Goal: Navigation & Orientation: Find specific page/section

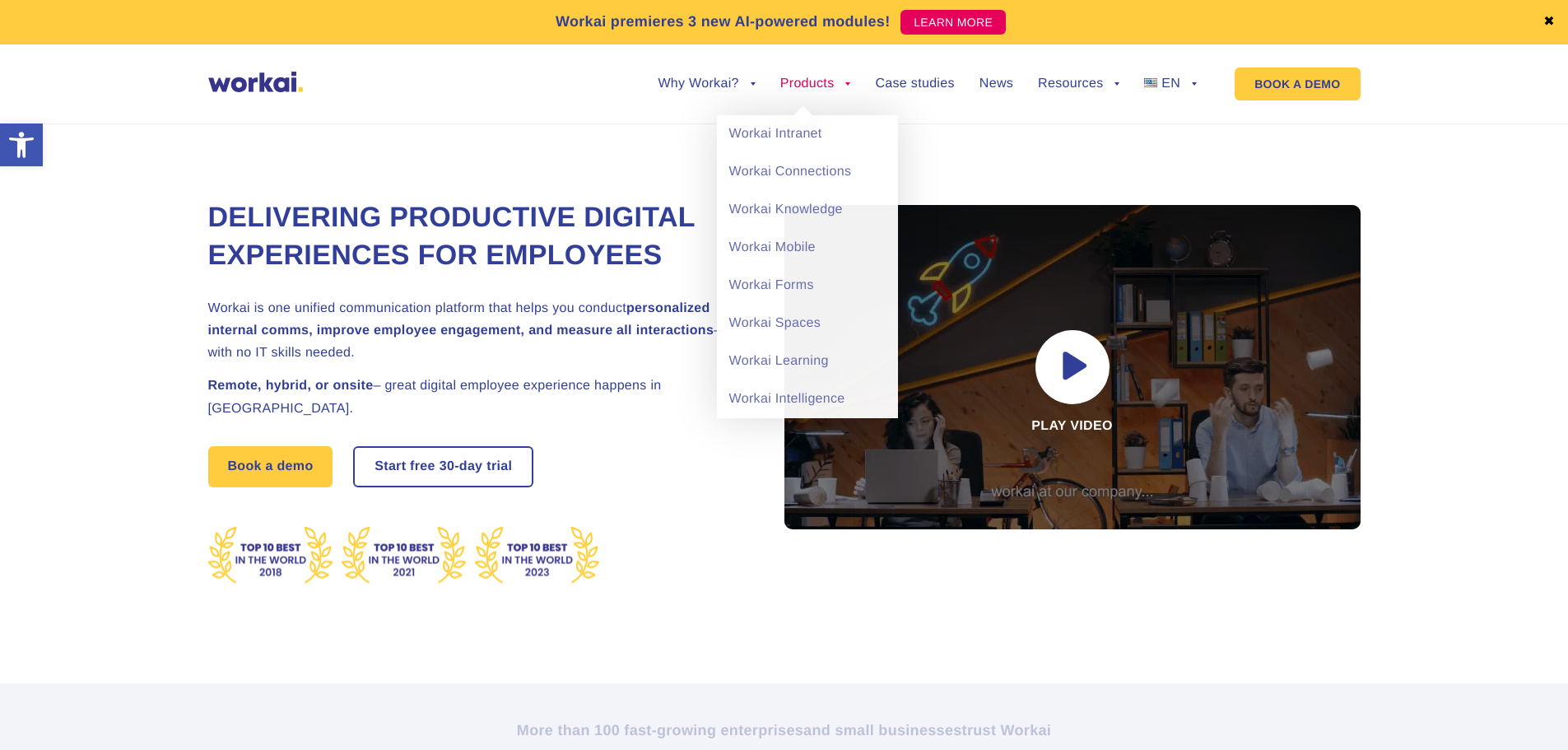
click at [820, 91] on li "Products back Workai Intranet Workai Connections Workai Knowledge Workai Mobile…" at bounding box center [815, 96] width 71 height 38
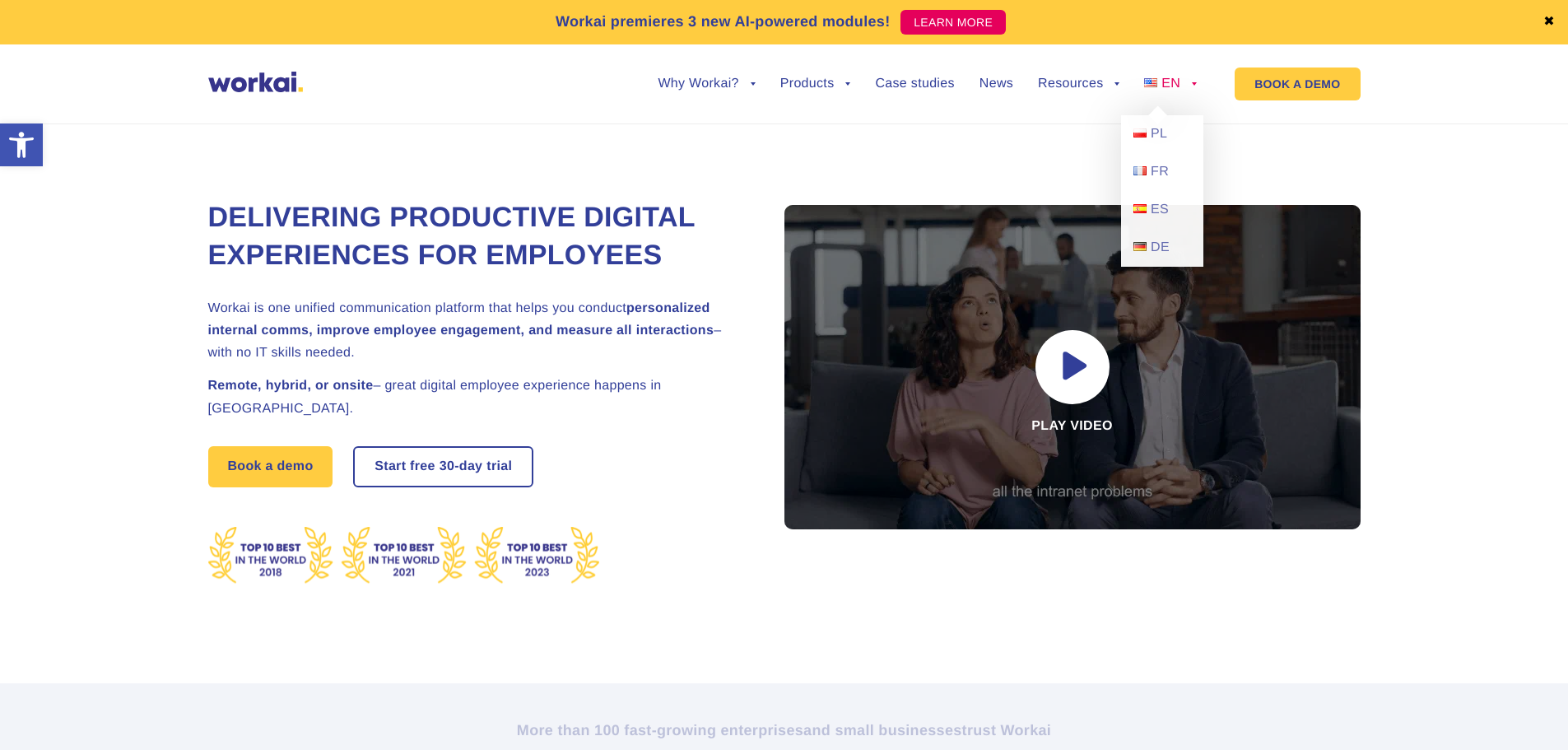
click at [1192, 85] on link "EN" at bounding box center [1171, 83] width 53 height 13
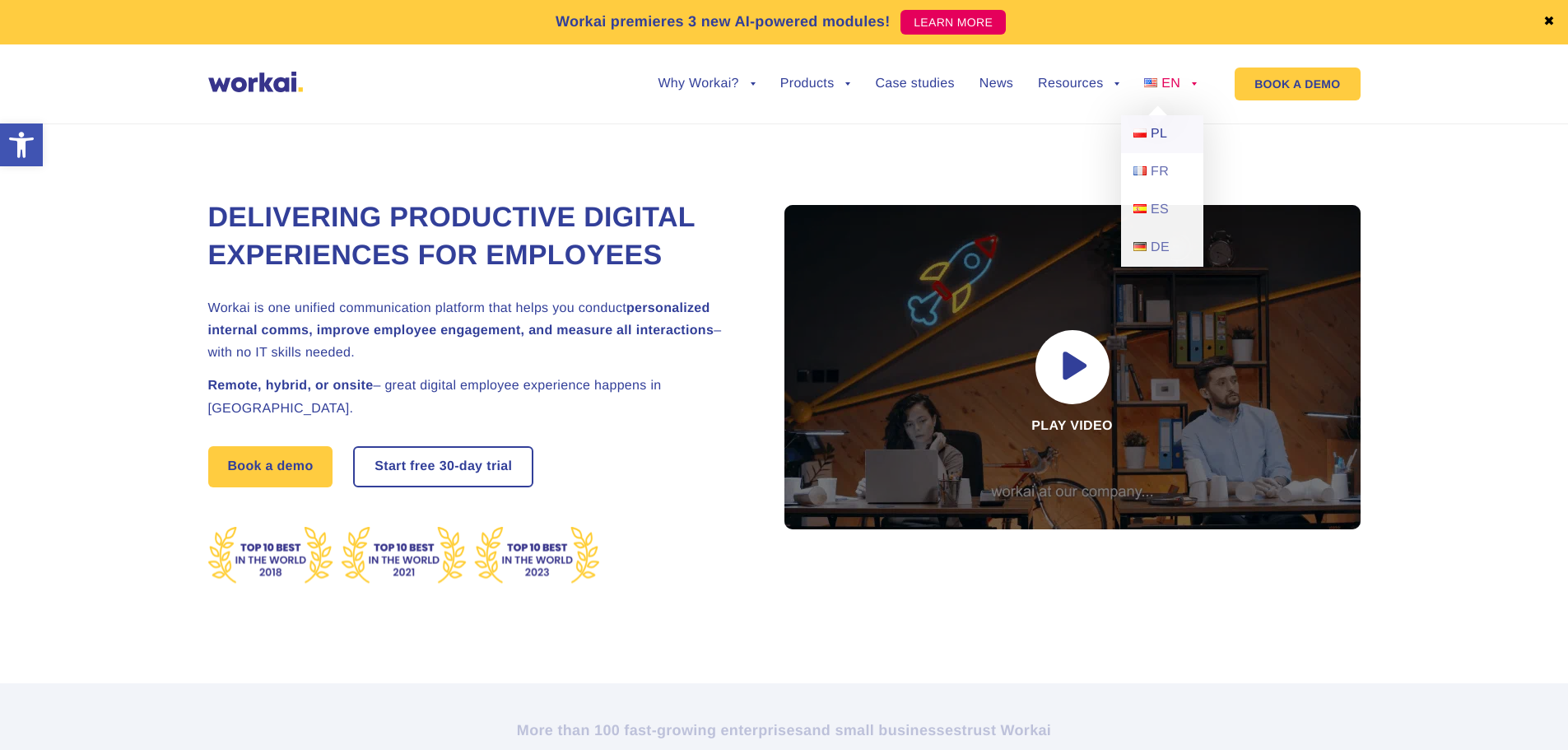
click at [1156, 132] on span "PL" at bounding box center [1159, 133] width 17 height 14
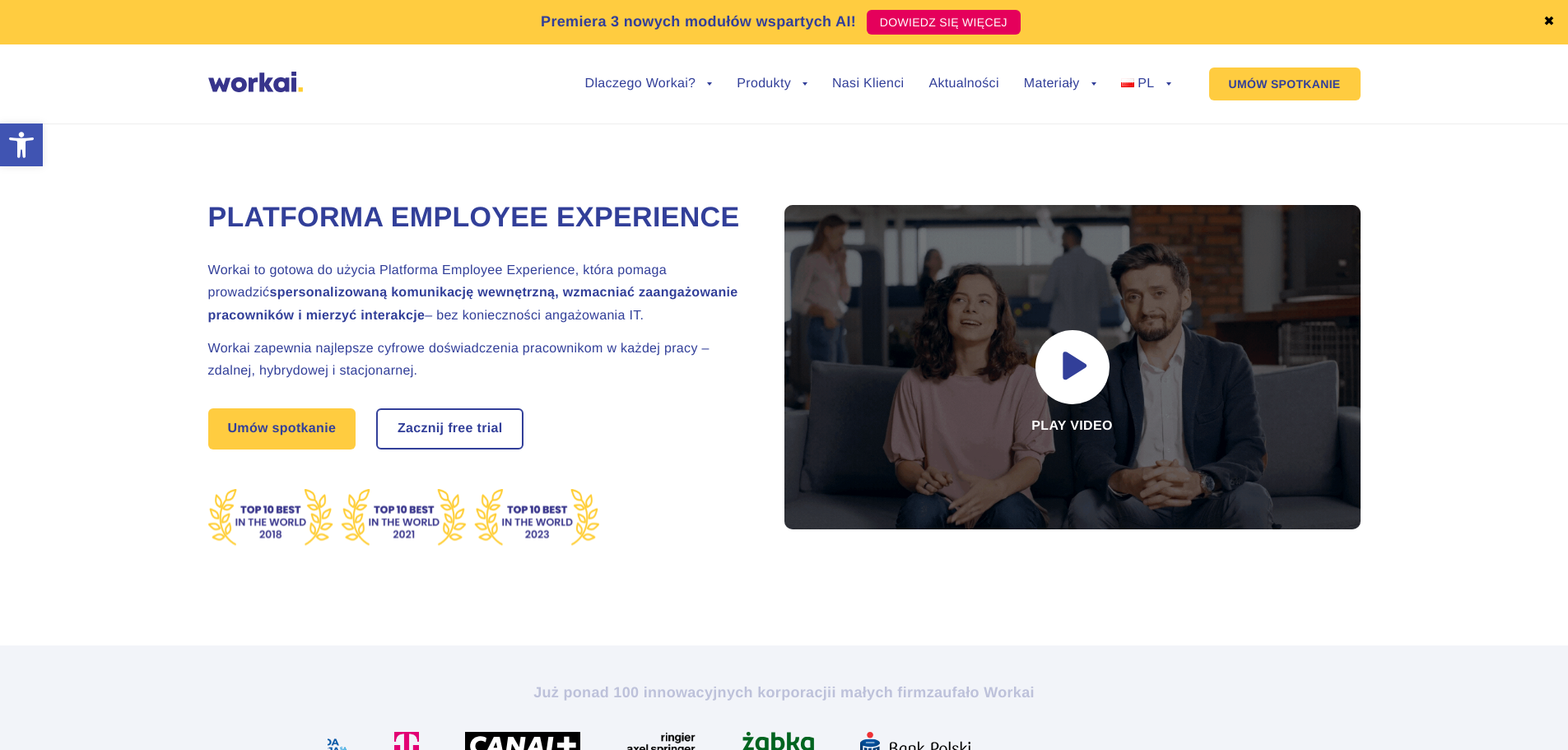
click at [264, 311] on h2 "Workai to gotowa do użycia Platforma Employee Experience, która pomaga prowadzi…" at bounding box center [476, 293] width 535 height 68
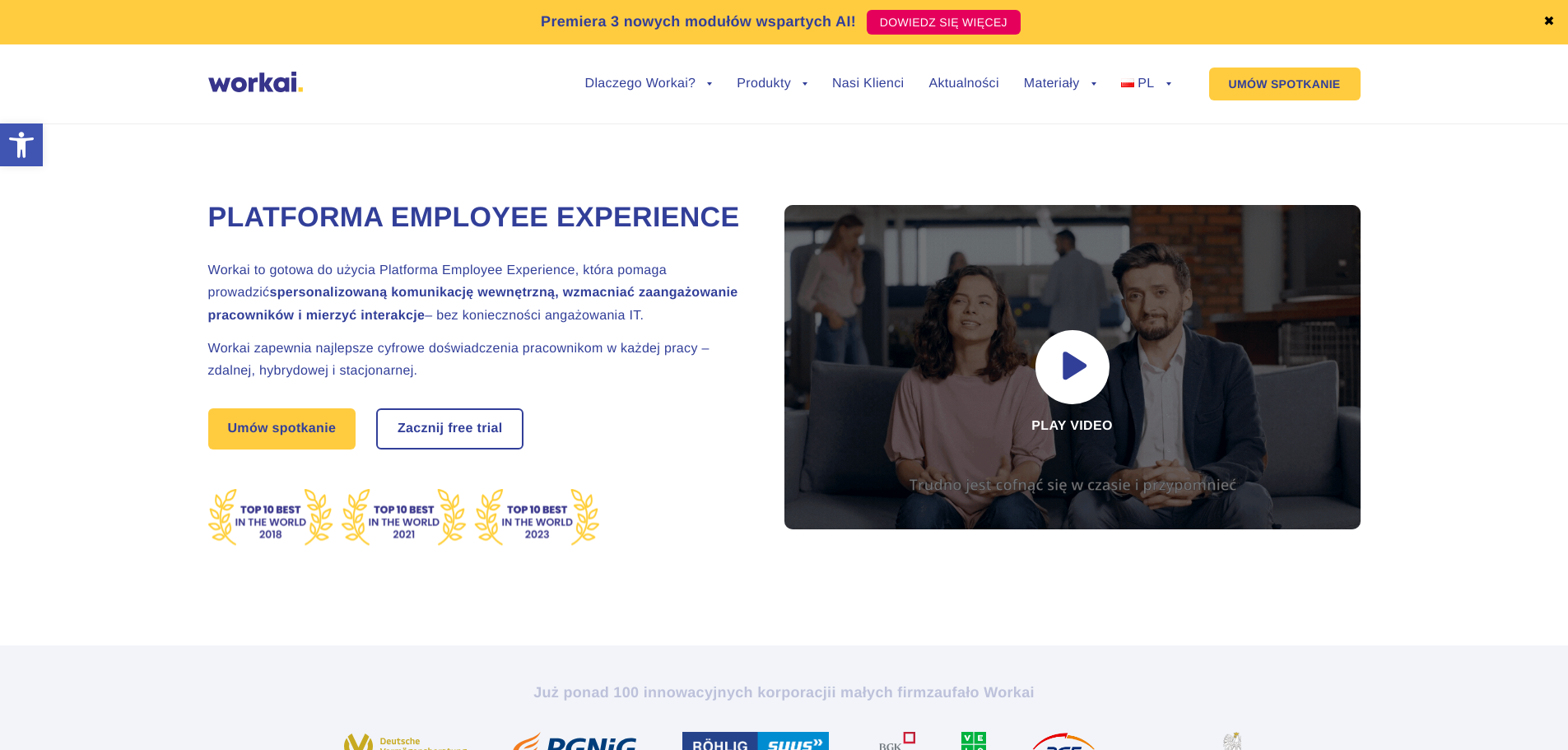
drag, startPoint x: 273, startPoint y: 309, endPoint x: 655, endPoint y: 356, distance: 384.9
click at [655, 326] on h2 "Workai to gotowa do użycia Platforma Employee Experience, która pomaga prowadzi…" at bounding box center [476, 293] width 535 height 68
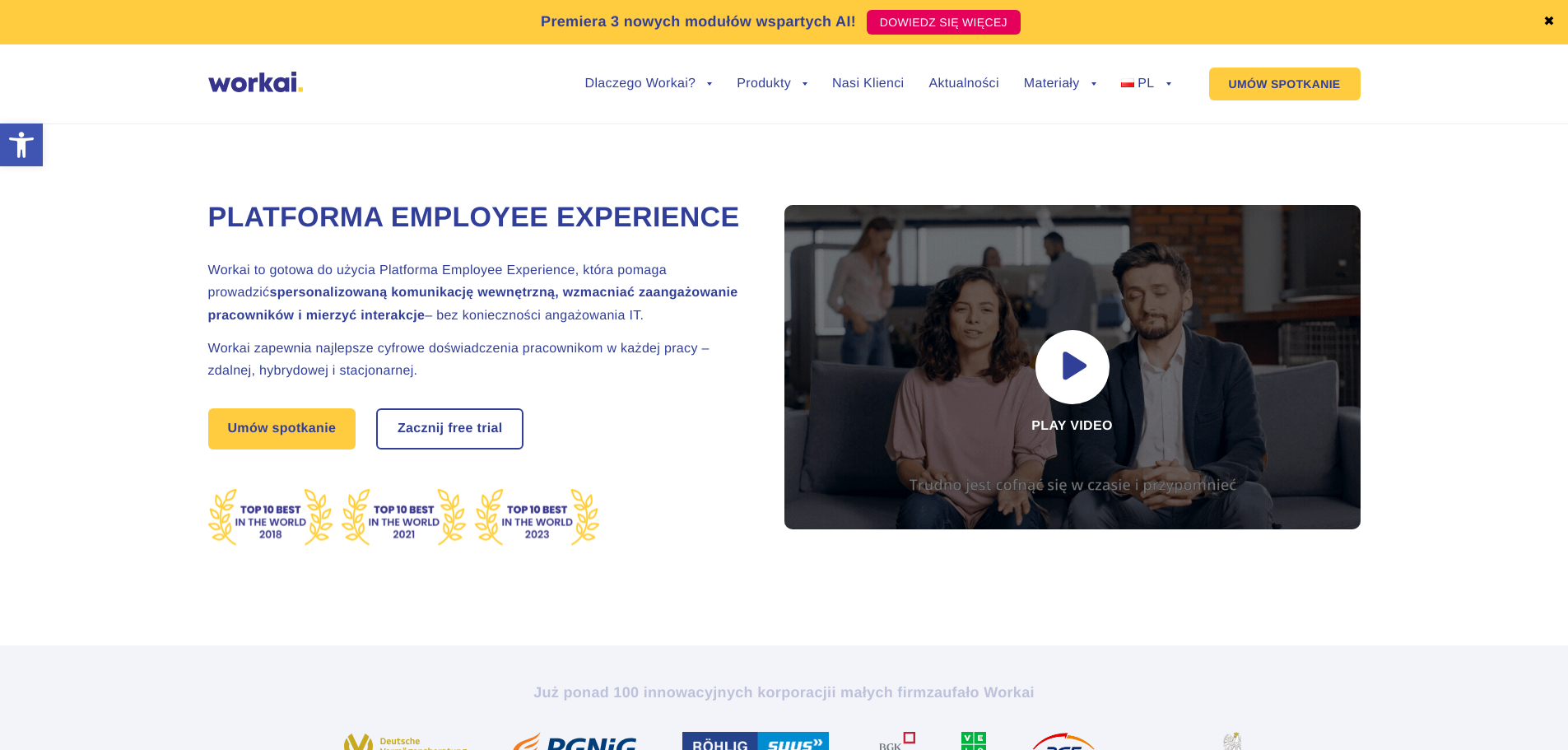
copy h2 "gotowa do użycia Platforma Employee Experience, która pomaga prowadzić spersona…"
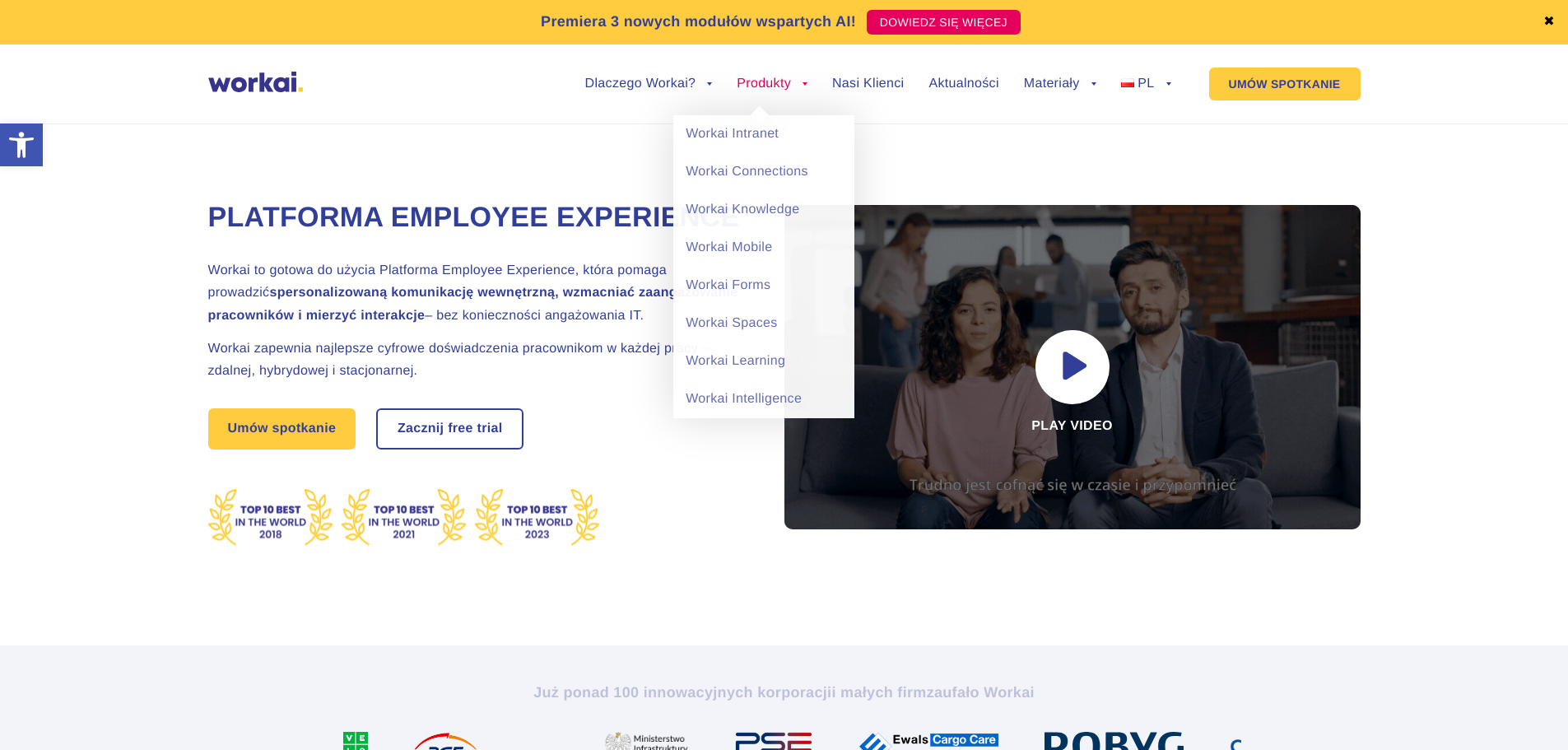
click at [748, 75] on ul "Dlaczego Workai? back Dlaczego Workai? Kalkulator ROI Intranetu Bezpieczeństwo …" at bounding box center [866, 83] width 611 height 62
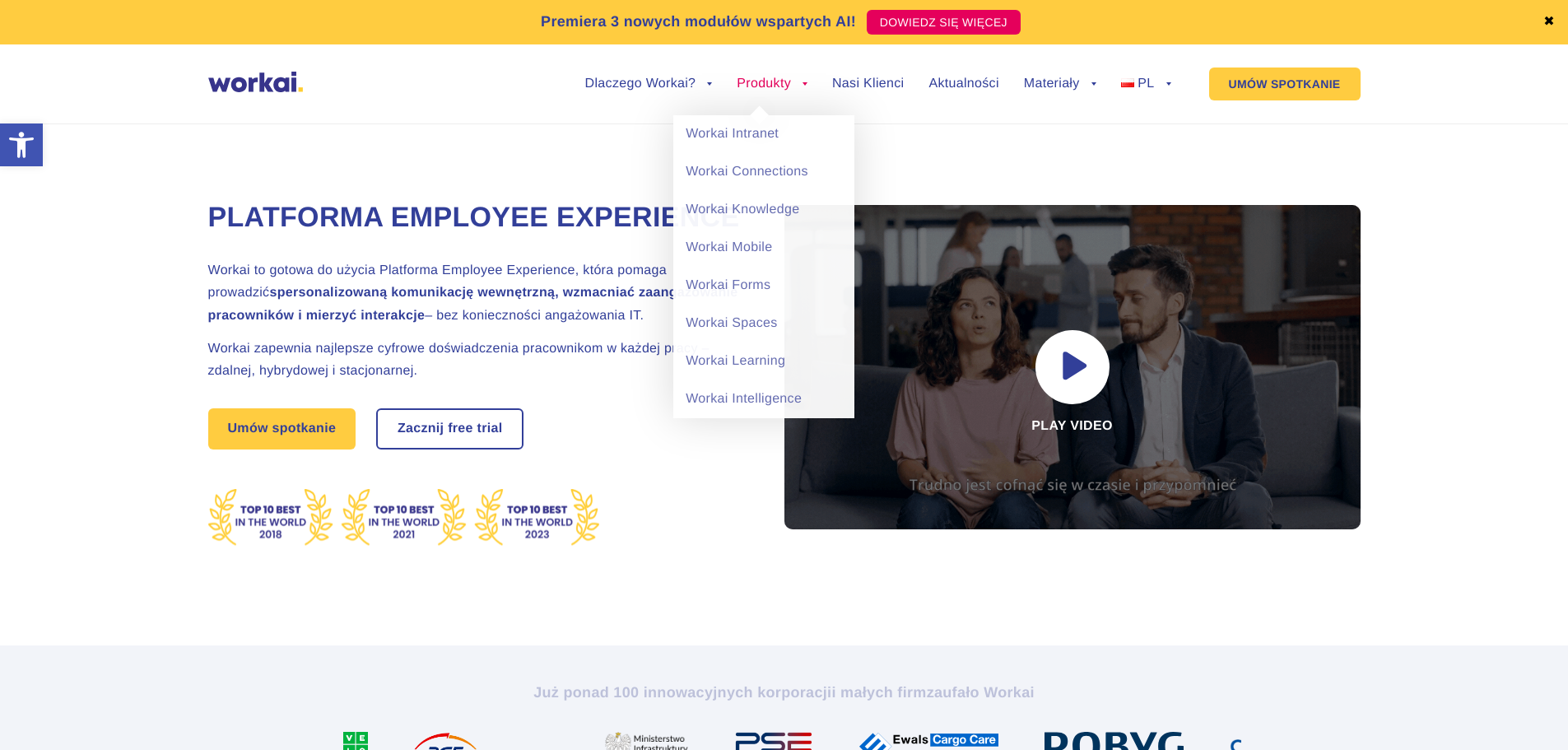
click at [759, 87] on link "Produkty" at bounding box center [772, 83] width 71 height 13
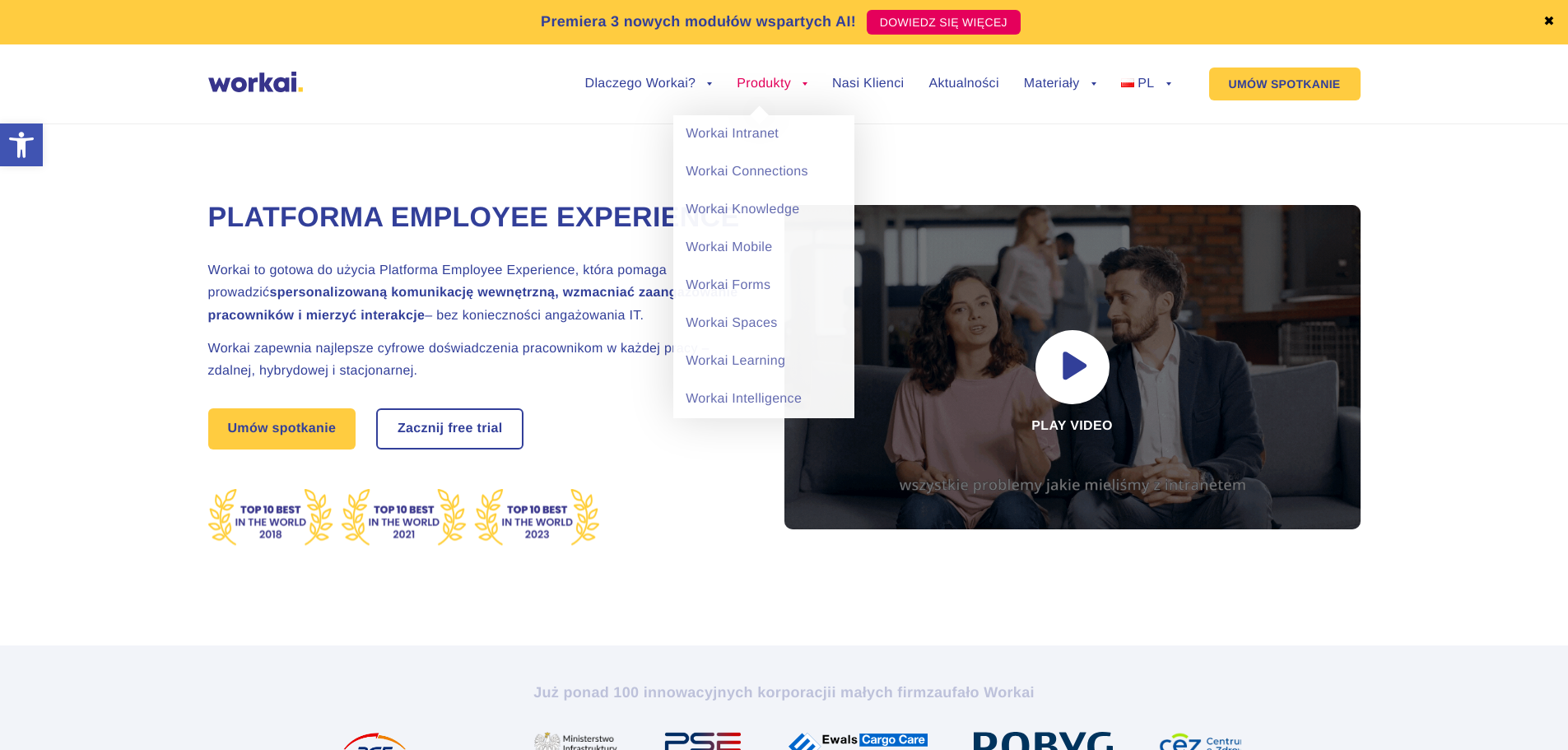
click at [755, 83] on link "Produkty" at bounding box center [772, 83] width 71 height 13
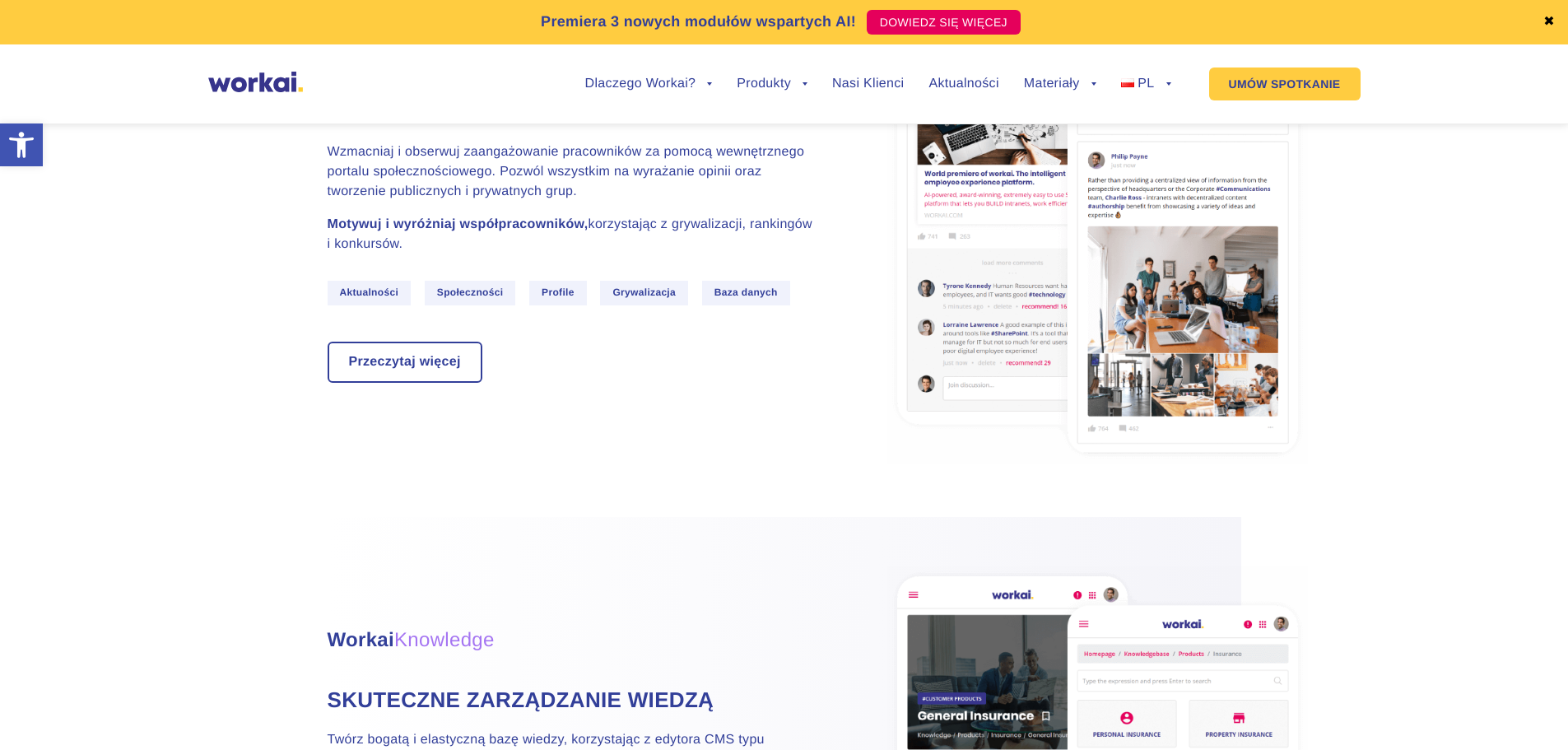
scroll to position [2139, 0]
